Goal: Information Seeking & Learning: Learn about a topic

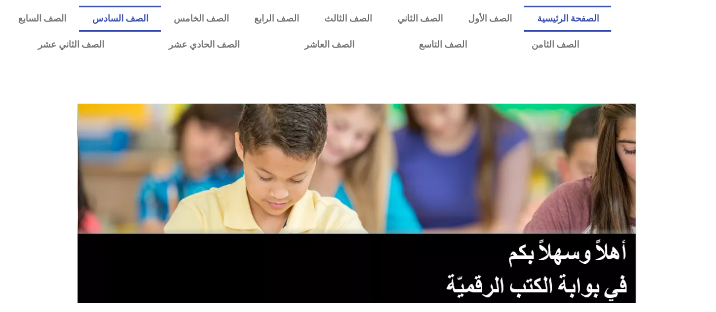
click at [161, 26] on link "الصف السادس" at bounding box center [120, 19] width 82 height 26
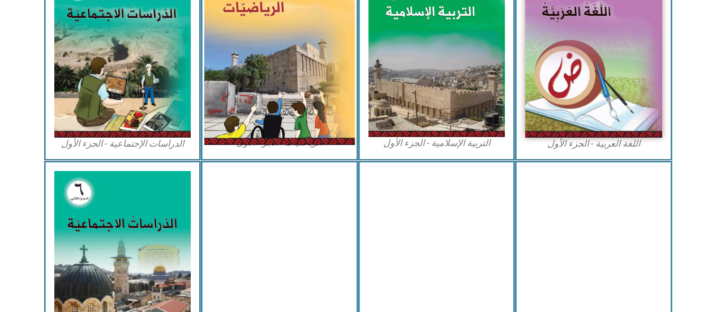
scroll to position [340, 0]
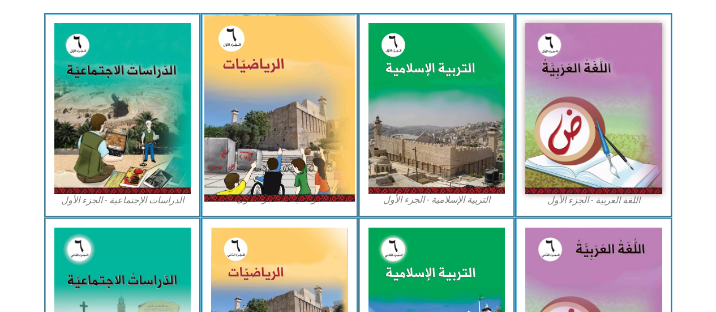
click at [234, 146] on img at bounding box center [279, 108] width 151 height 187
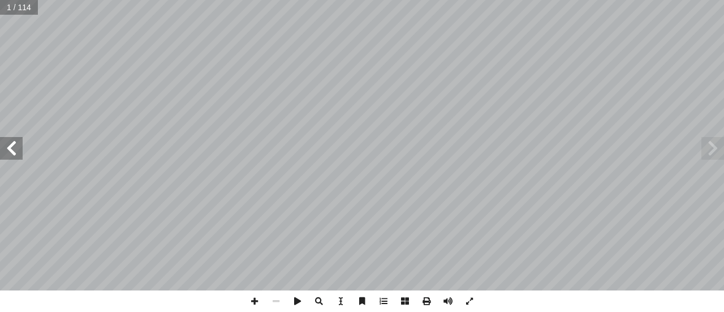
click at [8, 147] on span at bounding box center [11, 148] width 23 height 23
click at [9, 148] on span at bounding box center [11, 148] width 23 height 23
drag, startPoint x: 13, startPoint y: 151, endPoint x: 21, endPoint y: 155, distance: 9.1
click at [13, 149] on span at bounding box center [11, 148] width 23 height 23
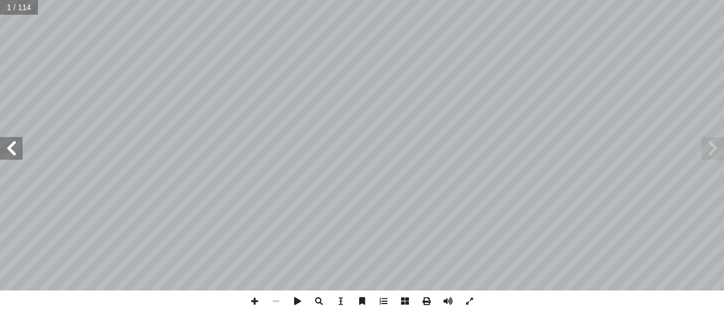
drag, startPoint x: 21, startPoint y: 155, endPoint x: 22, endPoint y: 149, distance: 6.3
click at [22, 149] on span at bounding box center [11, 148] width 23 height 23
click at [22, 148] on span at bounding box center [11, 148] width 23 height 23
click at [11, 143] on div "٢ ١ ُ والجذور ُ س ُ س أ ال� حدة َ الو ولى أ ال� ب ؟ ّ المكع ِ حرف َ طول ُ كيف ت…" at bounding box center [362, 145] width 724 height 290
click at [11, 136] on div "٢ ١ ُ والجذور ُ س ُ س أ ال� حدة َ الو ولى أ ال� ب ؟ ّ المكع ِ حرف َ طول ُ كيف ت…" at bounding box center [362, 145] width 724 height 290
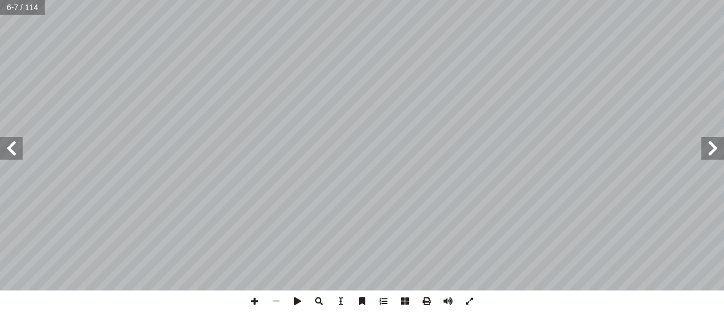
click at [12, 139] on span at bounding box center [11, 148] width 23 height 23
click at [11, 134] on div "٢ ١ ُ والجذور ُ س ُ س أ ال� حدة َ الو ولى أ ال� ب ؟ ّ المكع ِ حرف َ طول ُ كيف ت…" at bounding box center [362, 145] width 724 height 290
click at [12, 144] on span at bounding box center [11, 148] width 23 height 23
click at [278, 299] on span at bounding box center [276, 301] width 22 height 22
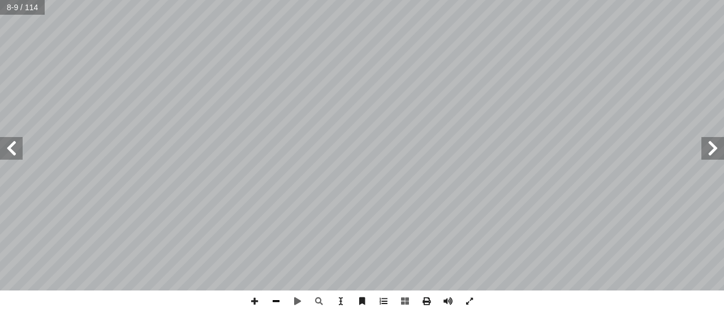
click at [277, 296] on span at bounding box center [276, 301] width 22 height 22
click at [9, 141] on span at bounding box center [11, 148] width 23 height 23
click at [4, 139] on span at bounding box center [11, 148] width 23 height 23
click at [243, 301] on div "8 ئل: � رين ومس � تم تي: أ ا الخاطئة فيما ي ِ الجملة َ مام أ ا ) ( َ شارة إ ا و…" at bounding box center [362, 156] width 724 height 312
click at [250, 294] on span at bounding box center [255, 301] width 22 height 22
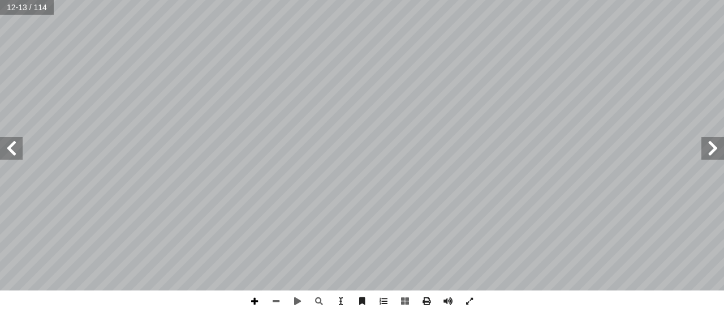
click at [249, 294] on span at bounding box center [255, 301] width 22 height 22
